Goal: Information Seeking & Learning: Learn about a topic

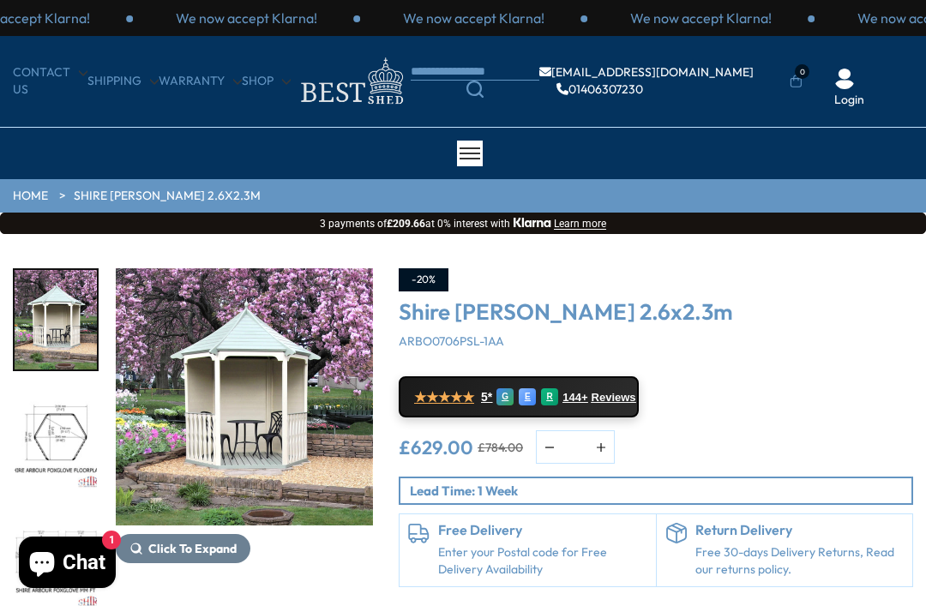
click at [323, 456] on img "1 / 8" at bounding box center [244, 396] width 257 height 257
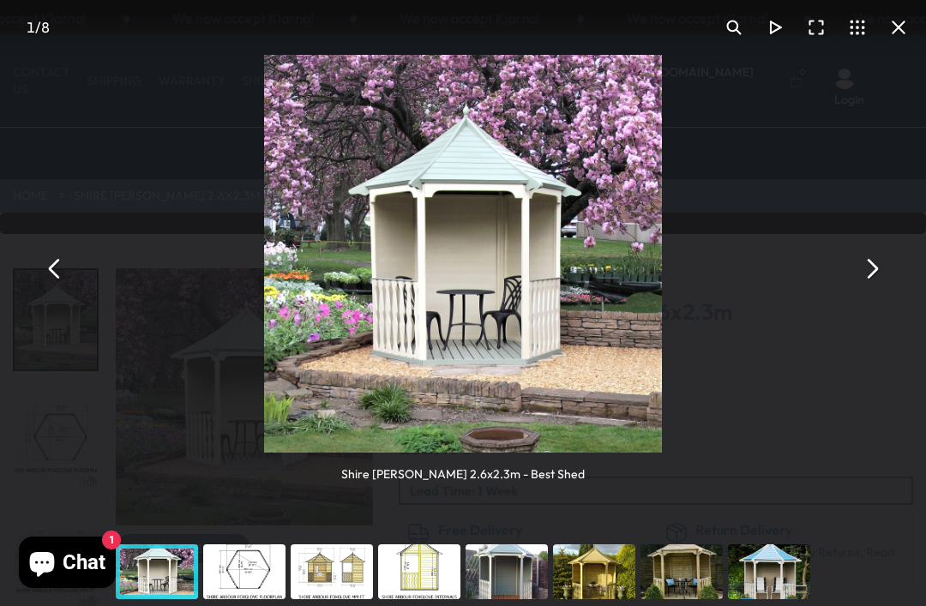
click at [877, 273] on button "You can close this modal content with the ESC key" at bounding box center [871, 269] width 41 height 41
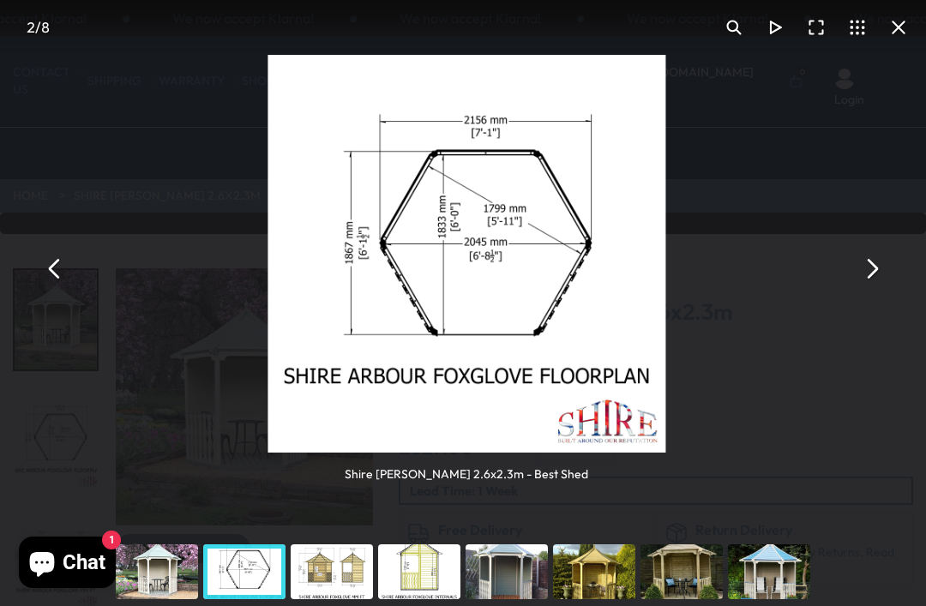
click at [876, 277] on button "You can close this modal content with the ESC key" at bounding box center [871, 269] width 41 height 41
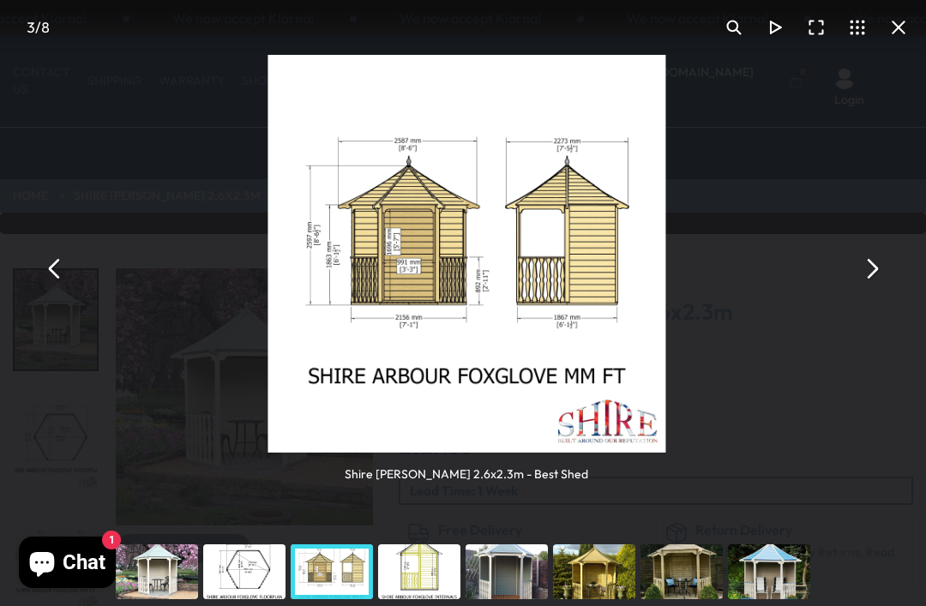
click at [861, 292] on div "Shire [PERSON_NAME] 2.6x2.3m - Best Shed" at bounding box center [466, 269] width 926 height 538
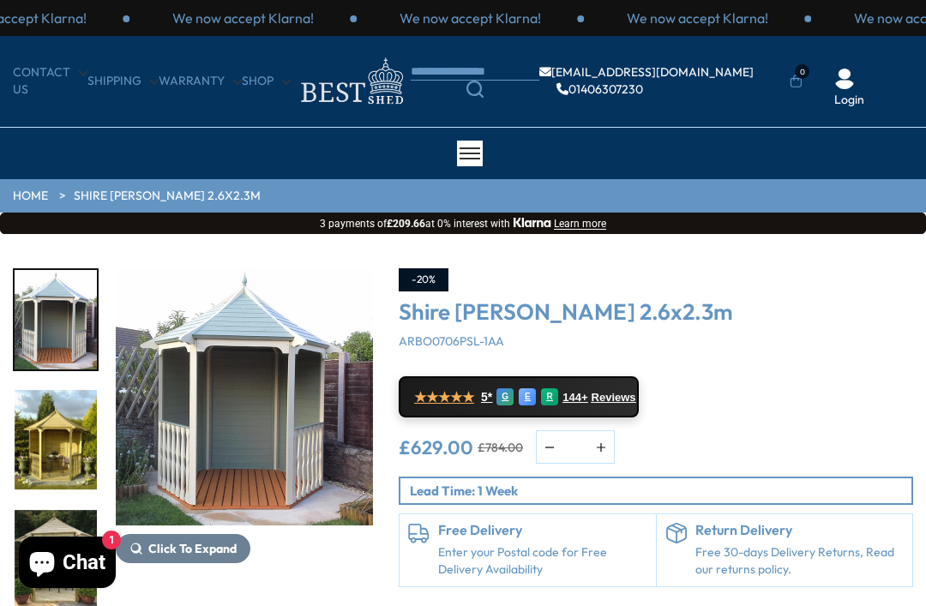
click at [76, 600] on img "7 / 8" at bounding box center [56, 559] width 82 height 99
click at [323, 494] on img "5 / 8" at bounding box center [244, 396] width 257 height 257
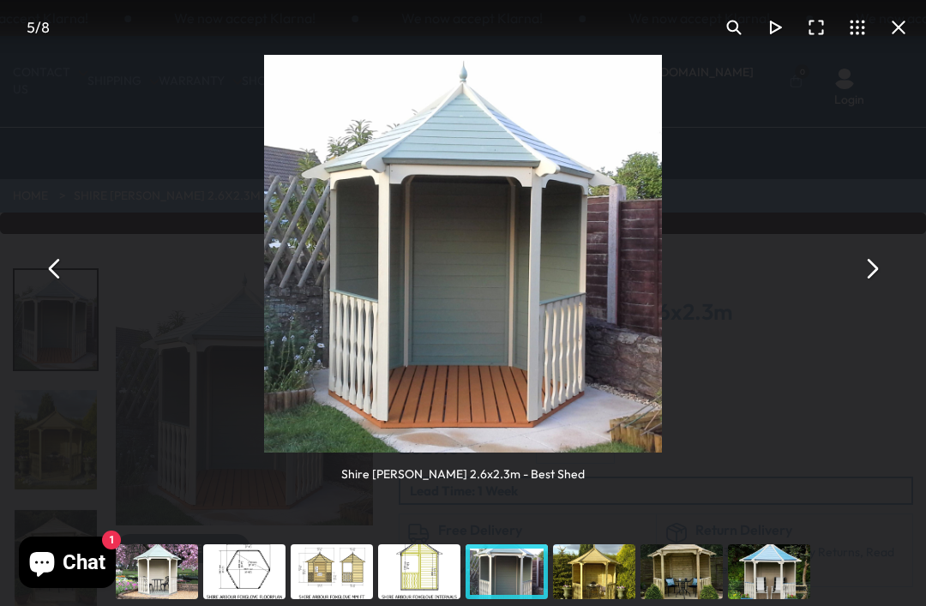
click at [878, 268] on button "You can close this modal content with the ESC key" at bounding box center [871, 269] width 41 height 41
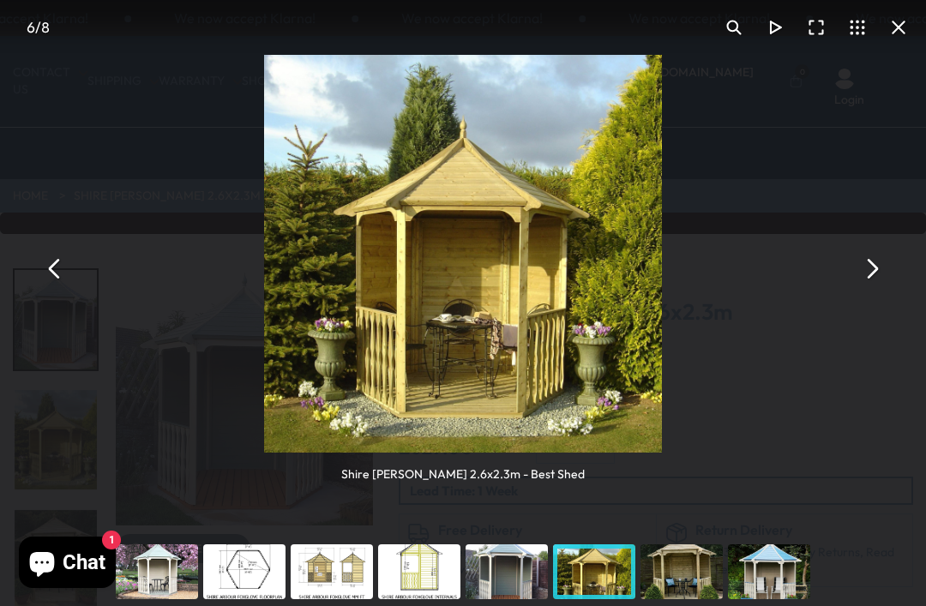
click at [871, 280] on button "You can close this modal content with the ESC key" at bounding box center [871, 269] width 41 height 41
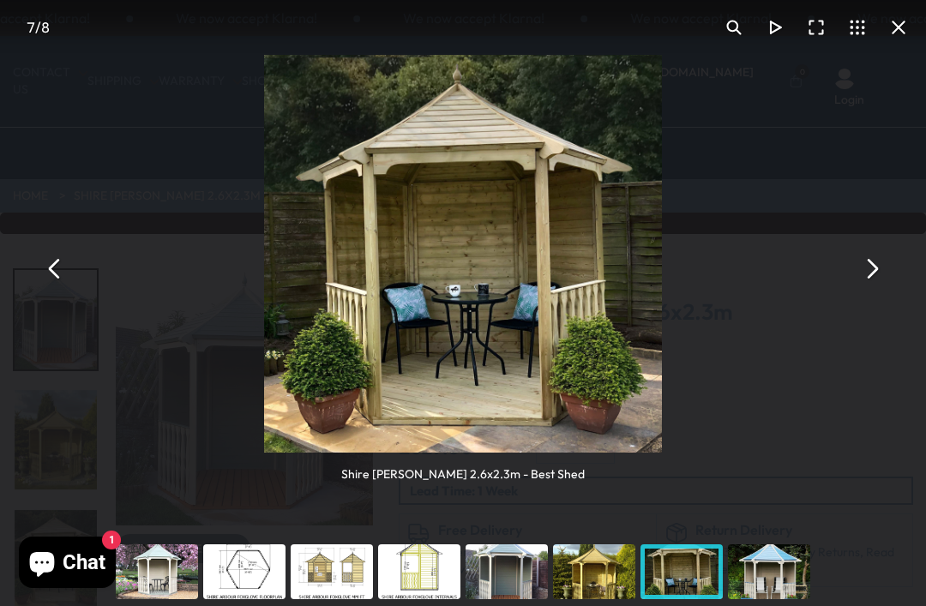
click at [871, 274] on button "You can close this modal content with the ESC key" at bounding box center [871, 269] width 41 height 41
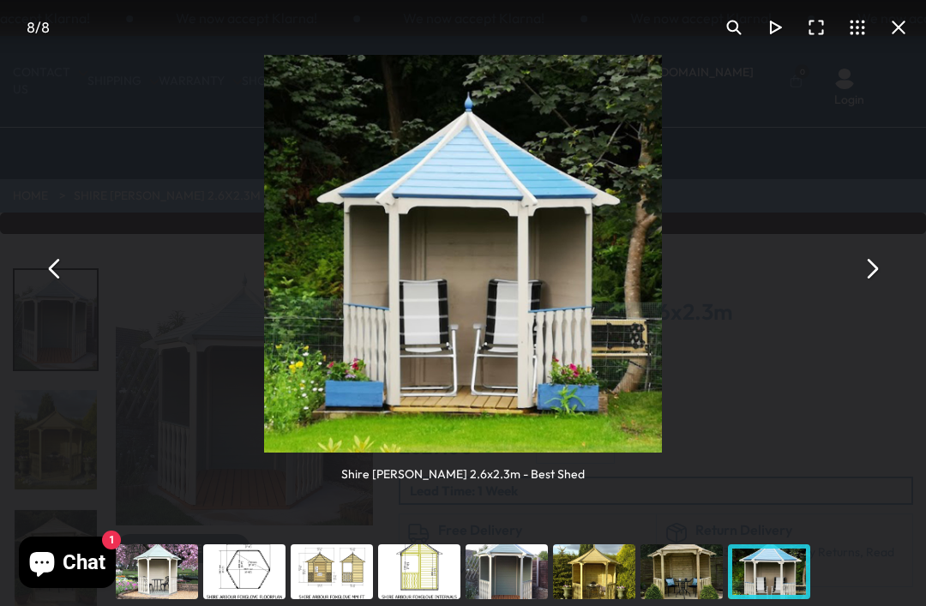
click at [876, 273] on button "You can close this modal content with the ESC key" at bounding box center [871, 269] width 41 height 41
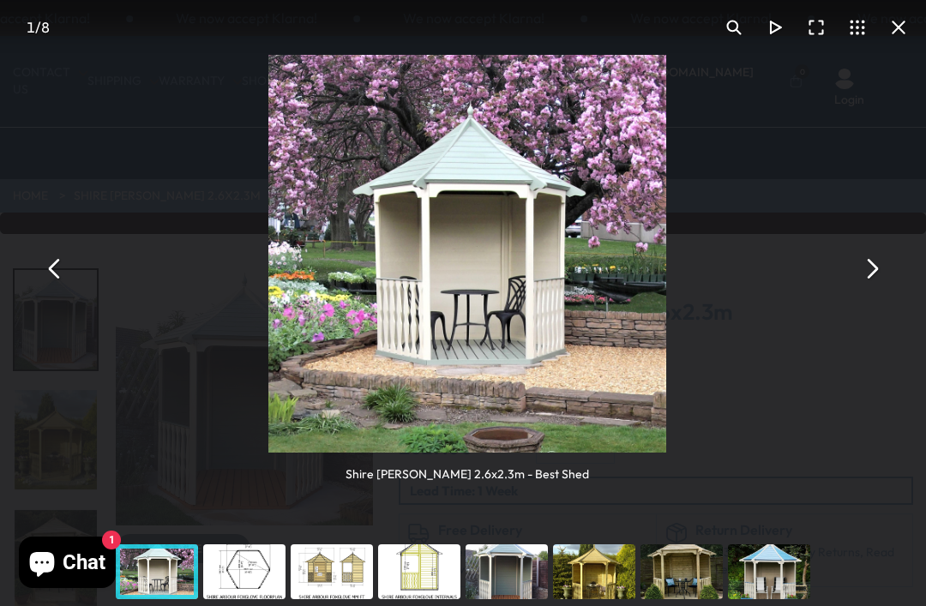
click at [874, 285] on button "You can close this modal content with the ESC key" at bounding box center [871, 269] width 41 height 41
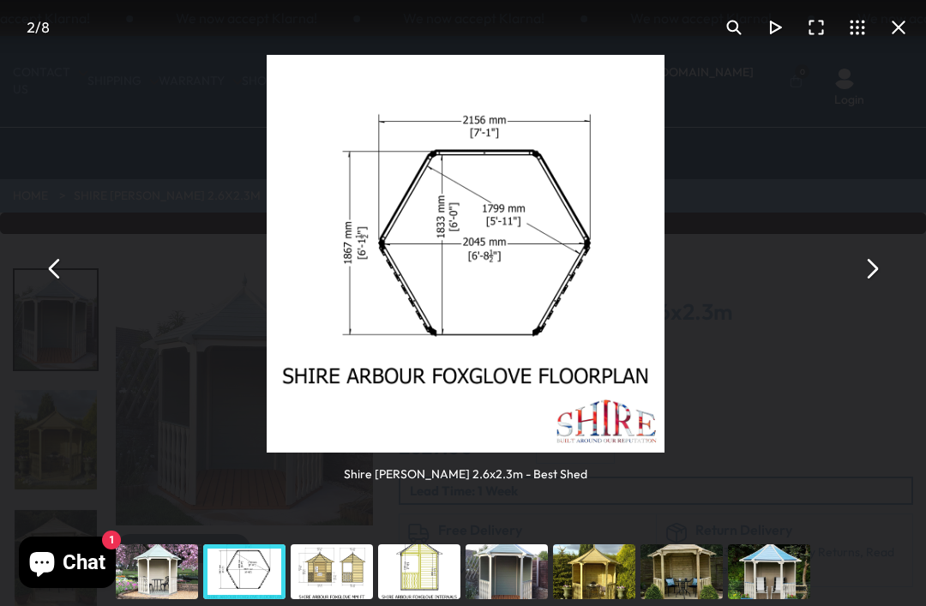
click at [876, 282] on button "You can close this modal content with the ESC key" at bounding box center [871, 269] width 41 height 41
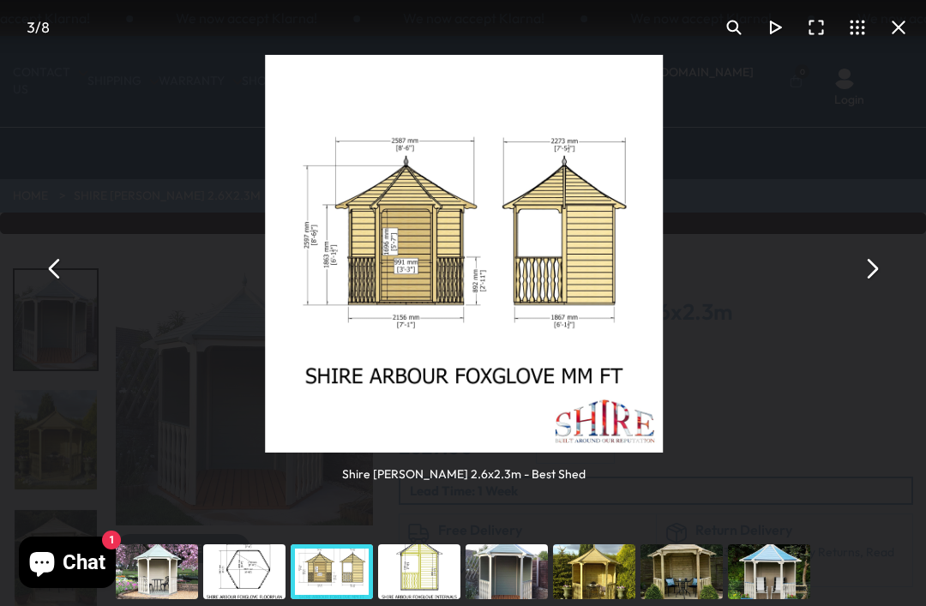
click at [878, 285] on button "You can close this modal content with the ESC key" at bounding box center [871, 269] width 41 height 41
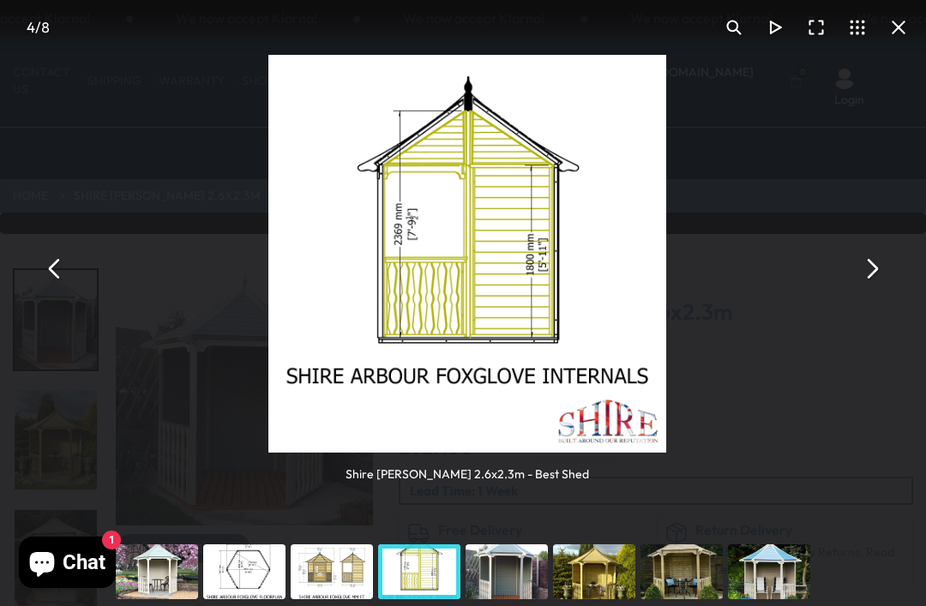
click at [875, 288] on button "You can close this modal content with the ESC key" at bounding box center [871, 269] width 41 height 41
